Goal: Task Accomplishment & Management: Use online tool/utility

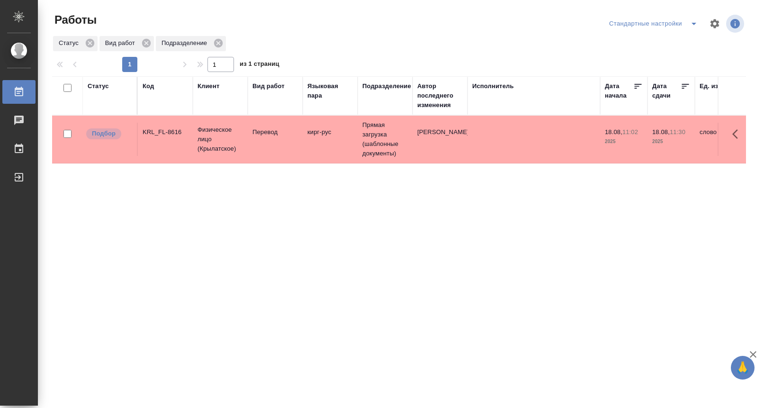
click at [664, 28] on div "Стандартные настройки" at bounding box center [655, 23] width 97 height 15
click at [665, 23] on div "Стандартные настройки" at bounding box center [655, 23] width 97 height 15
click at [690, 21] on icon "split button" at bounding box center [693, 23] width 11 height 11
click at [668, 42] on li "В работе" at bounding box center [653, 42] width 99 height 15
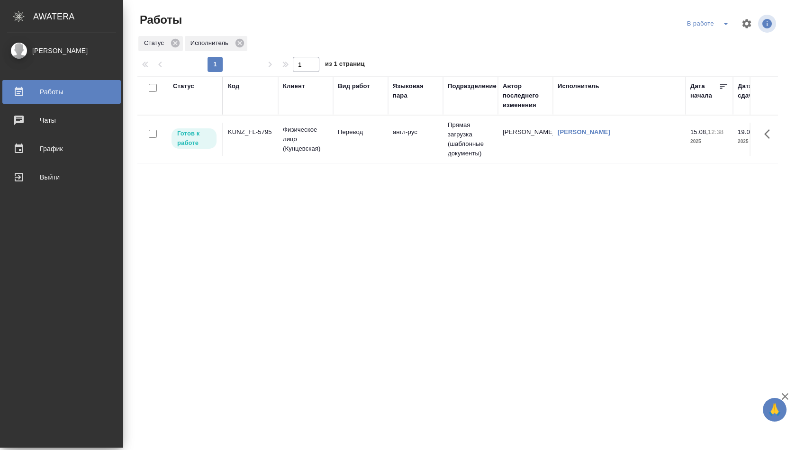
click at [383, 148] on td "Перевод" at bounding box center [360, 139] width 55 height 33
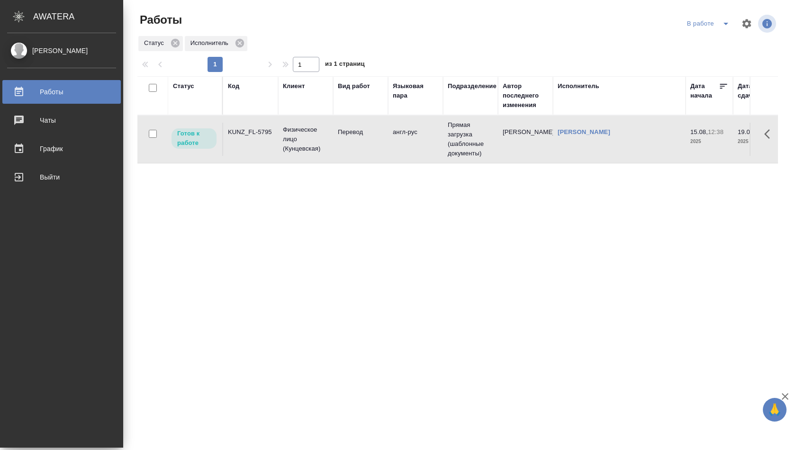
click at [383, 148] on td "Перевод" at bounding box center [360, 139] width 55 height 33
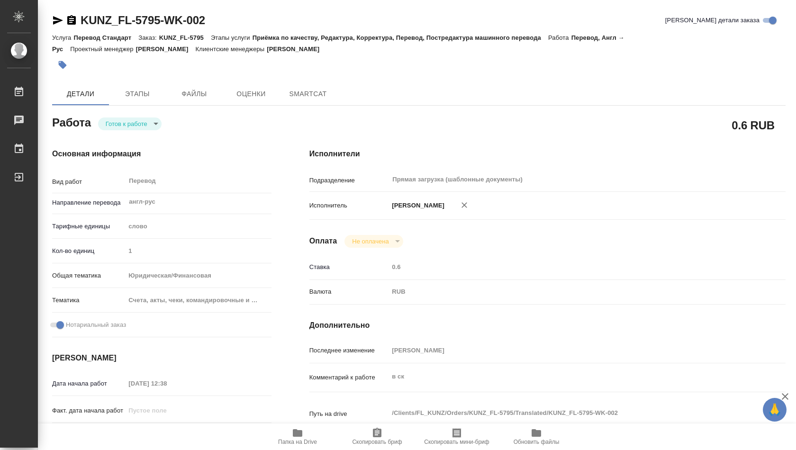
type textarea "x"
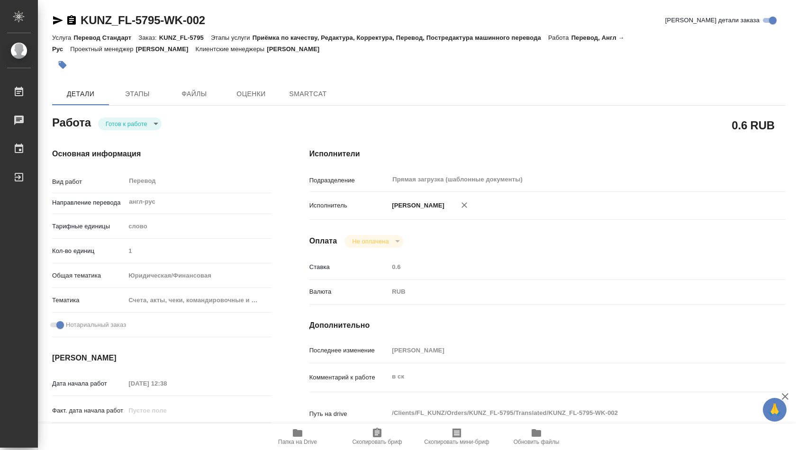
type textarea "x"
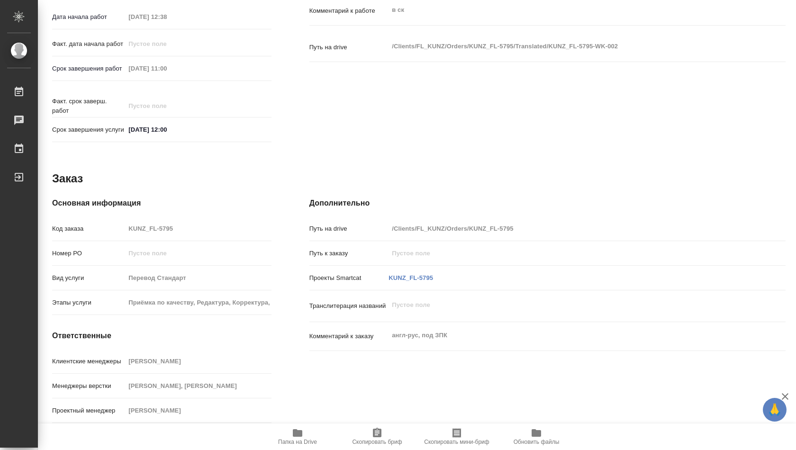
type textarea "x"
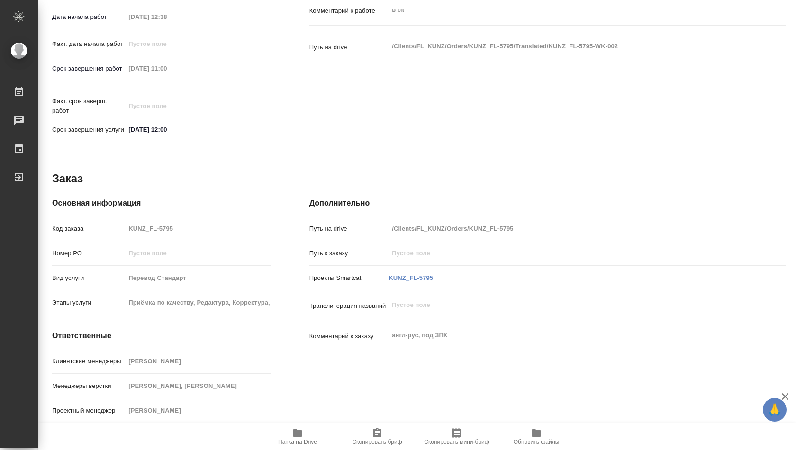
scroll to position [377, 0]
type textarea "x"
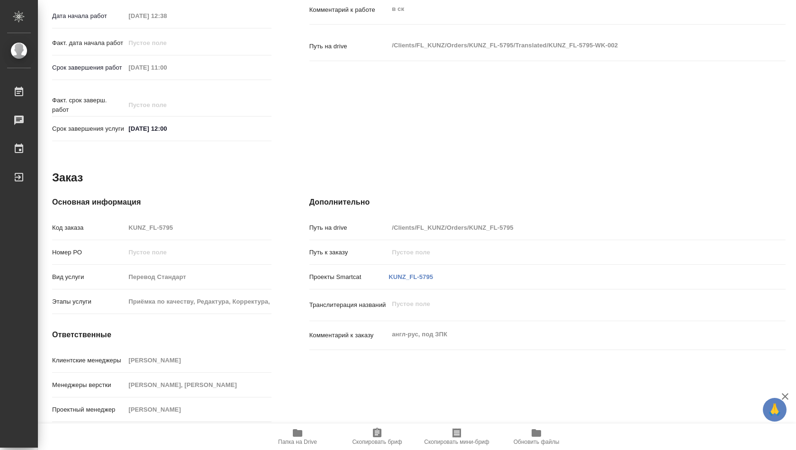
type textarea "x"
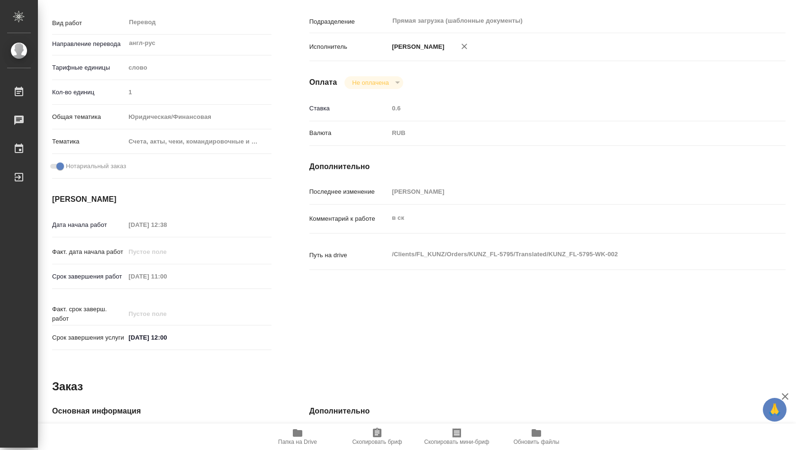
scroll to position [0, 0]
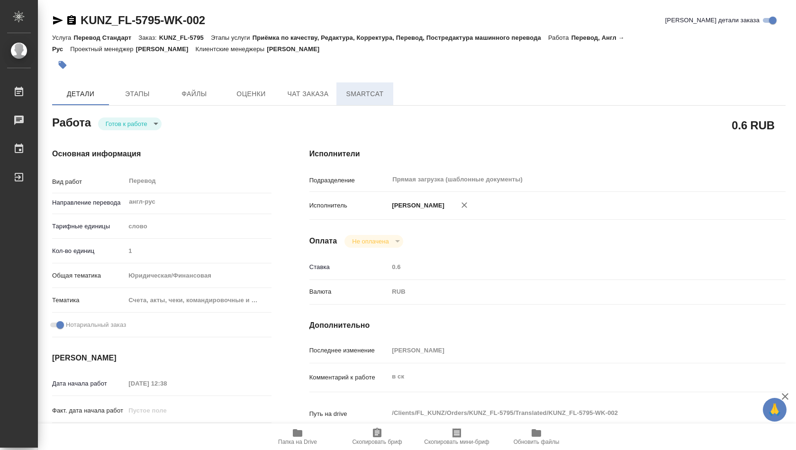
click at [360, 95] on span "SmartCat" at bounding box center [364, 94] width 45 height 12
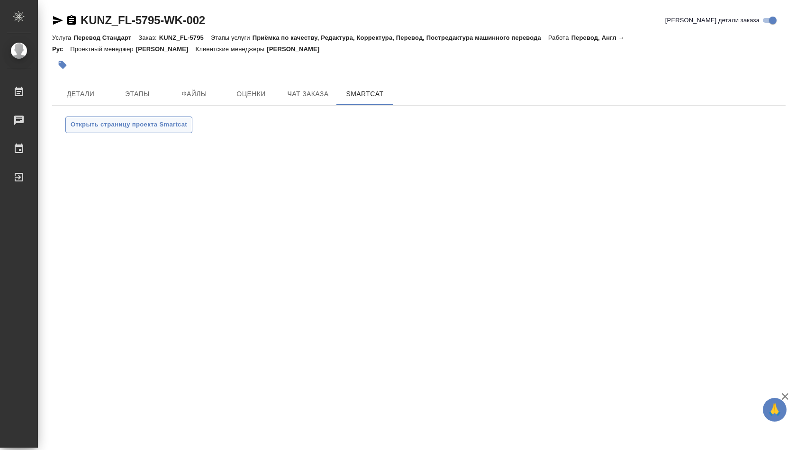
click at [139, 128] on span "Открыть страницу проекта Smartcat" at bounding box center [129, 124] width 117 height 11
